Goal: Task Accomplishment & Management: Use online tool/utility

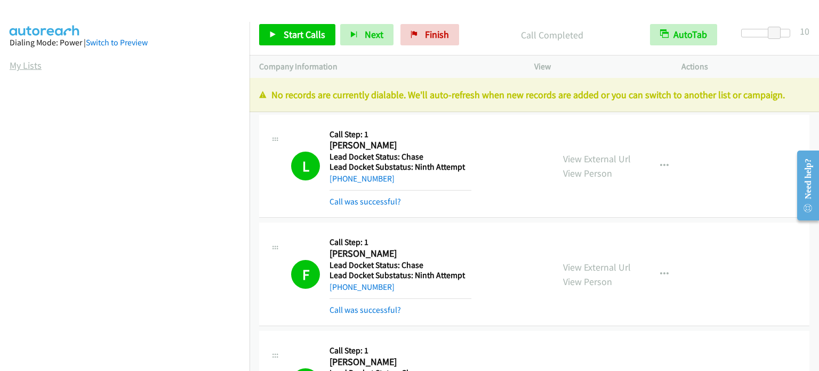
click at [29, 65] on link "My Lists" at bounding box center [26, 65] width 32 height 12
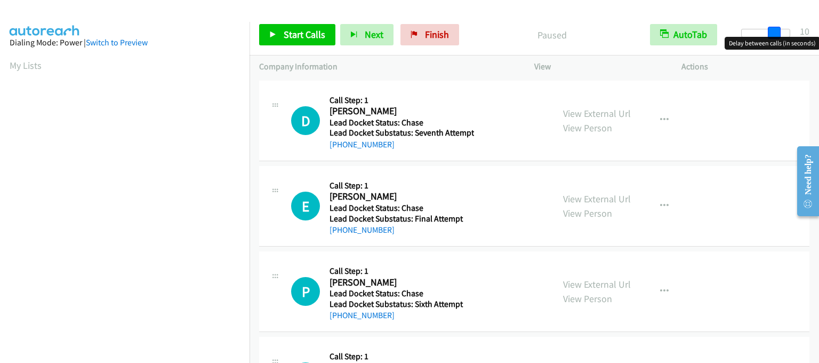
drag, startPoint x: 746, startPoint y: 31, endPoint x: 779, endPoint y: 34, distance: 32.6
click at [779, 34] on span at bounding box center [774, 33] width 13 height 13
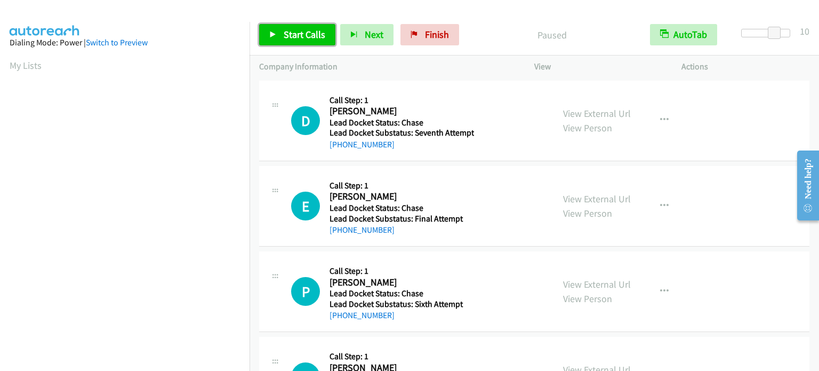
click at [282, 37] on link "Start Calls" at bounding box center [297, 34] width 76 height 21
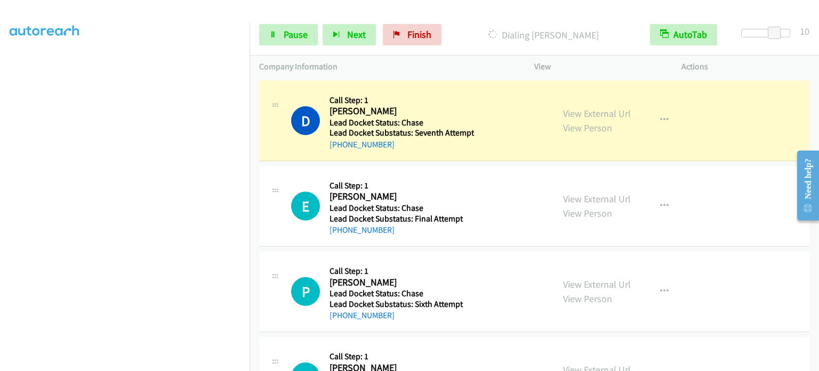
scroll to position [228, 0]
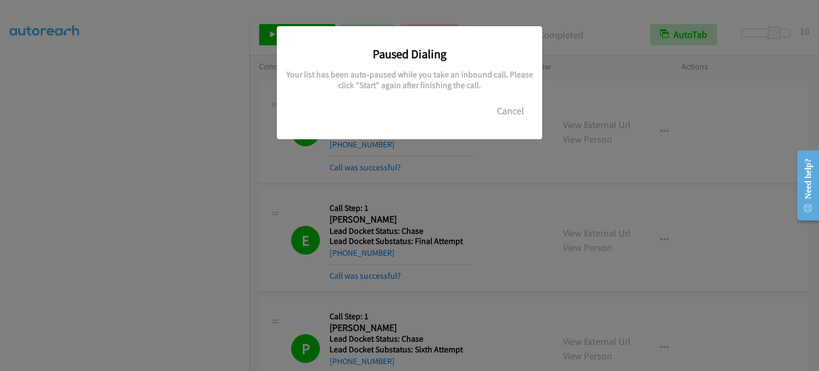
click at [188, 284] on div "Paused Dialing Your list has been auto-paused while you take an inbound call. P…" at bounding box center [409, 190] width 819 height 361
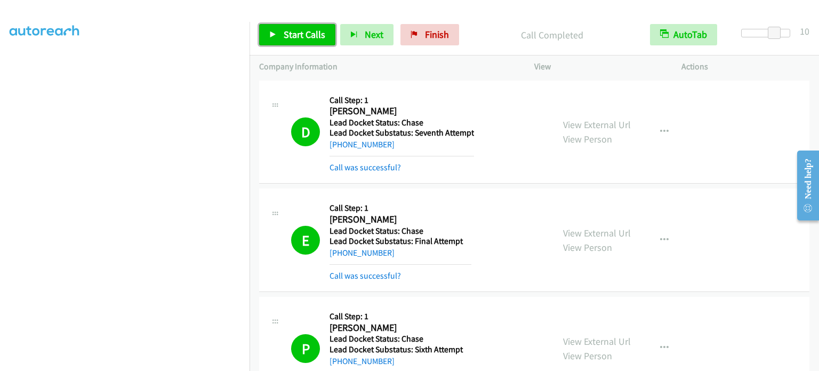
click at [305, 33] on span "Start Calls" at bounding box center [305, 34] width 42 height 12
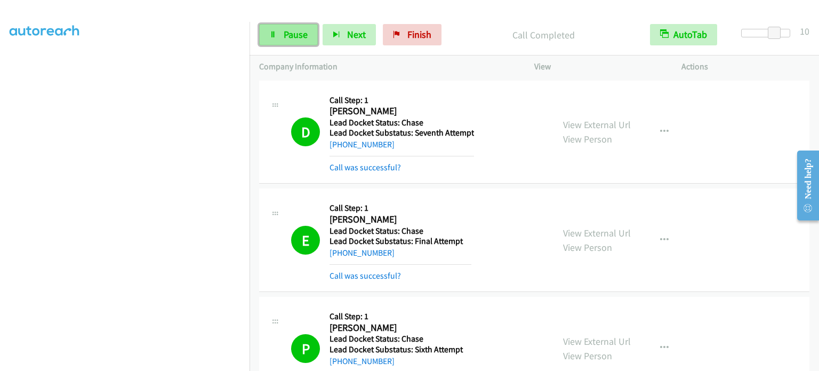
click at [294, 40] on span "Pause" at bounding box center [296, 34] width 24 height 12
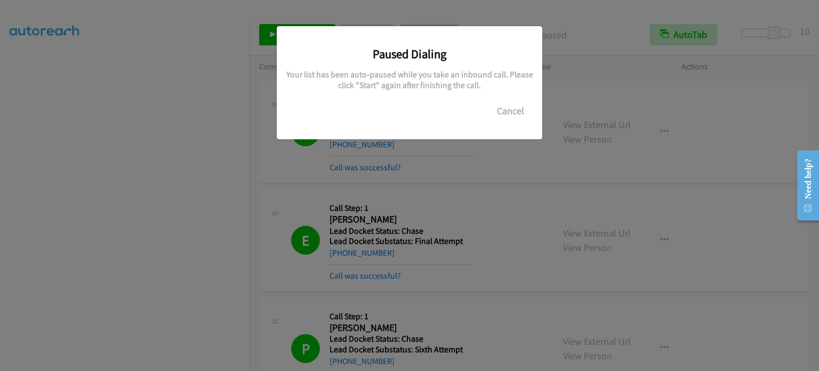
click at [142, 271] on div "Paused Dialing Your list has been auto-paused while you take an inbound call. P…" at bounding box center [409, 190] width 819 height 361
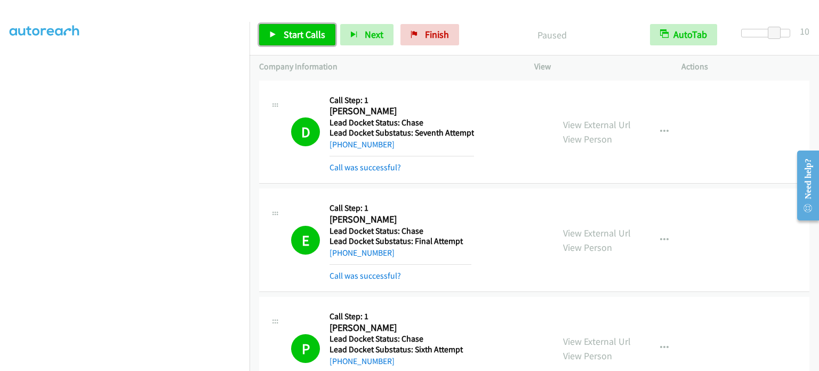
click at [288, 38] on span "Start Calls" at bounding box center [305, 34] width 42 height 12
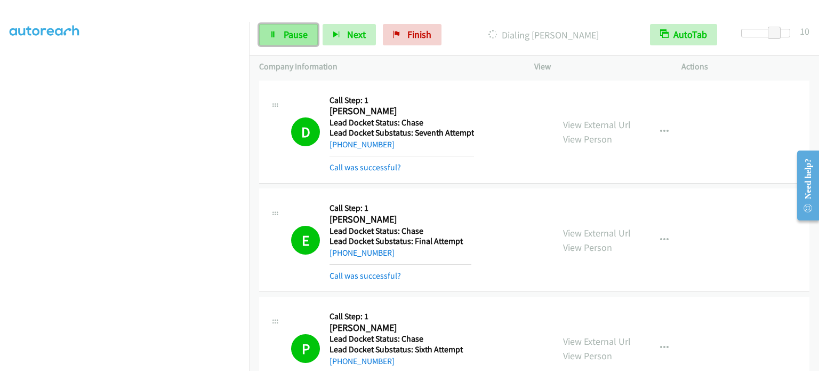
click at [301, 34] on span "Pause" at bounding box center [296, 34] width 24 height 12
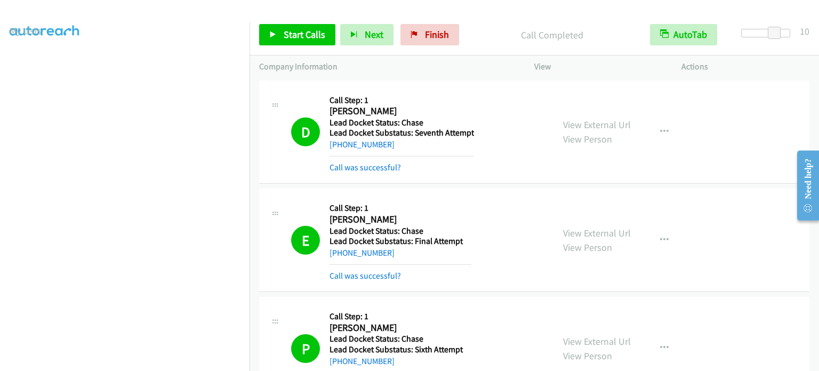
scroll to position [0, 0]
click at [22, 62] on link "My Lists" at bounding box center [26, 65] width 32 height 12
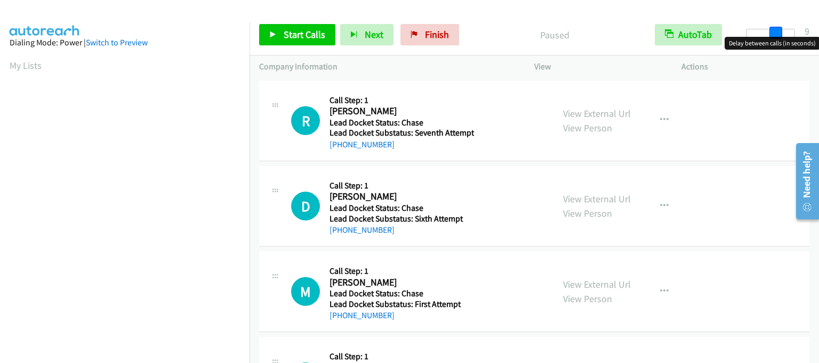
drag, startPoint x: 745, startPoint y: 31, endPoint x: 776, endPoint y: 35, distance: 30.6
click at [776, 35] on span at bounding box center [775, 33] width 13 height 13
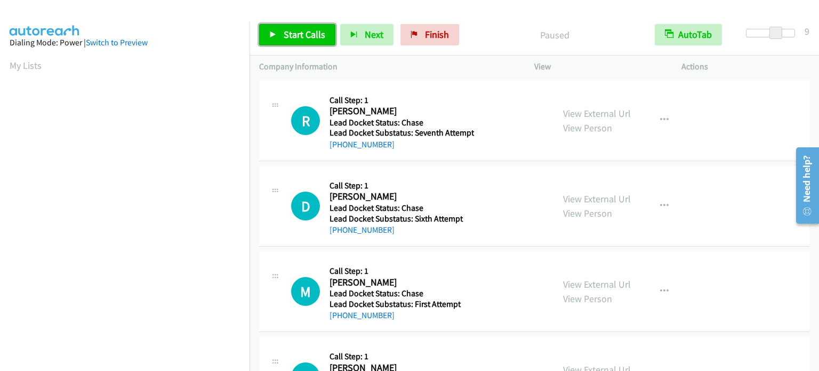
click at [309, 31] on span "Start Calls" at bounding box center [305, 34] width 42 height 12
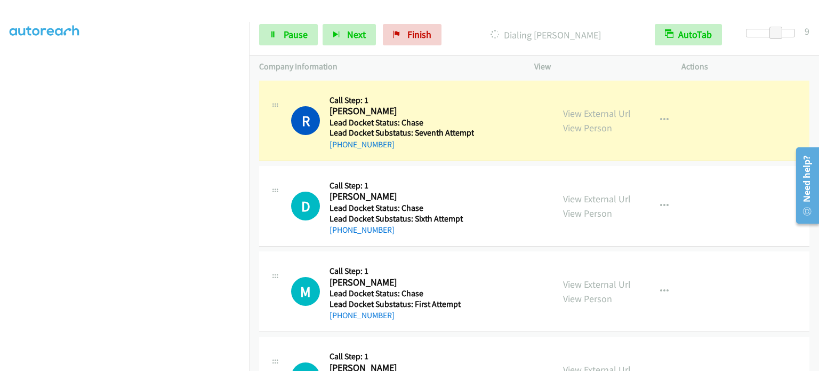
scroll to position [228, 0]
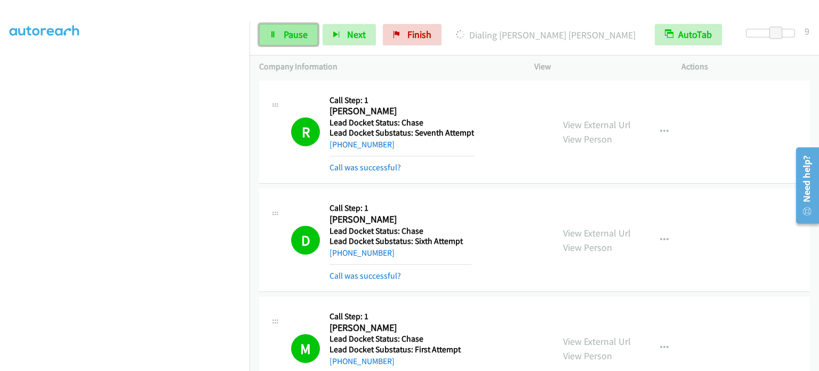
click at [293, 40] on link "Pause" at bounding box center [288, 34] width 59 height 21
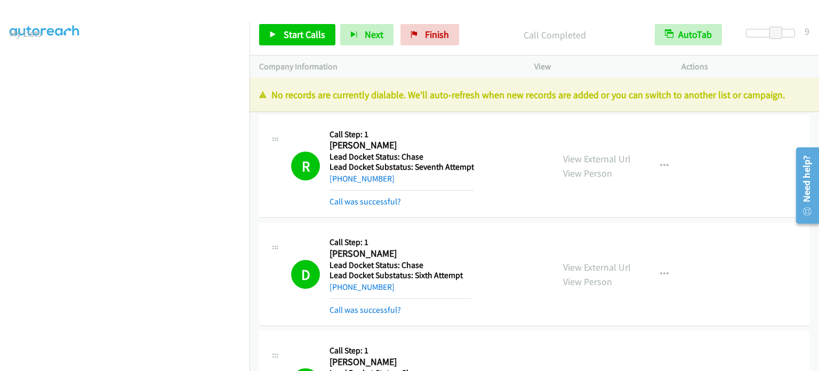
scroll to position [0, 0]
click at [30, 67] on link "My Lists" at bounding box center [26, 65] width 32 height 12
